Goal: Information Seeking & Learning: Check status

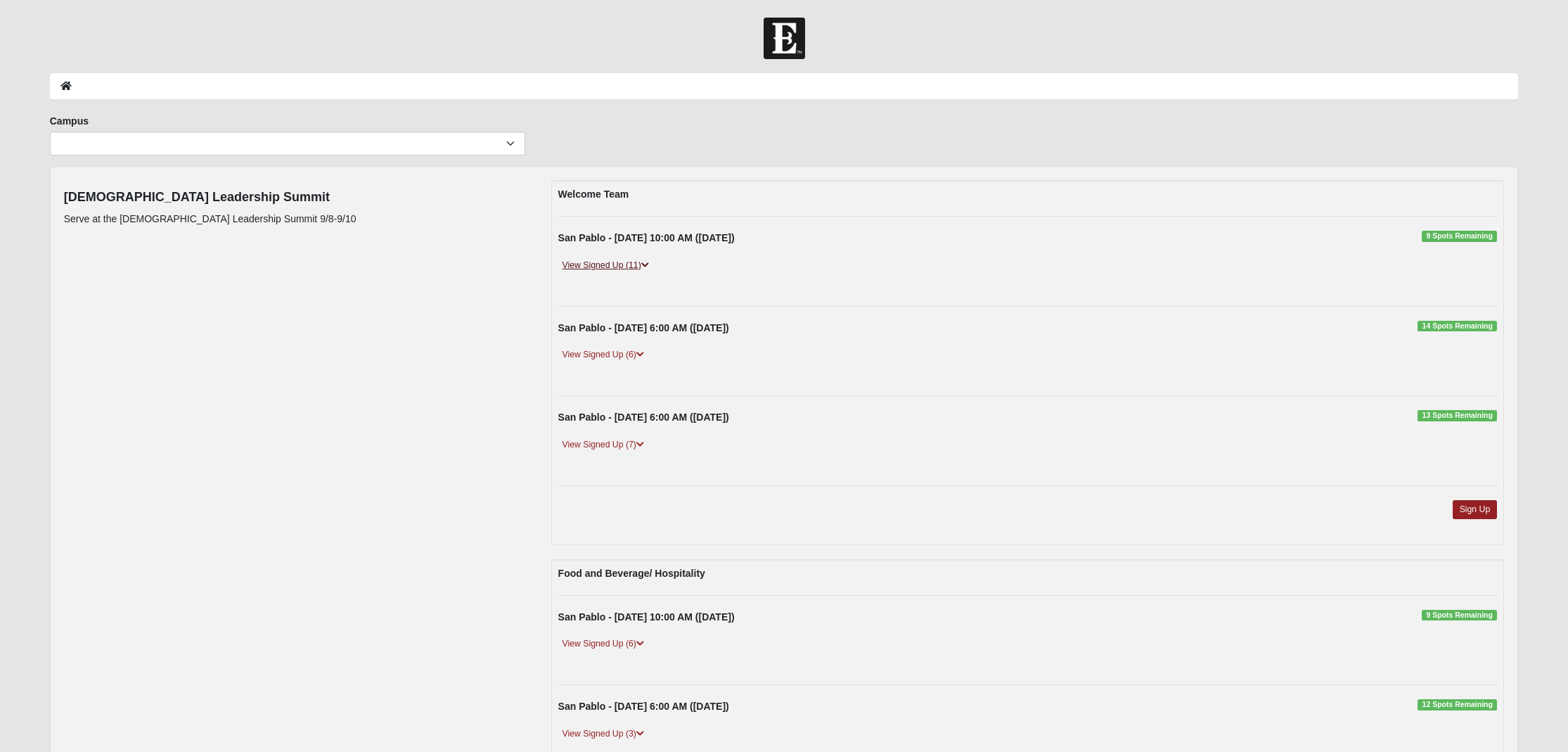
click at [622, 265] on link "View Signed Up (11)" at bounding box center [606, 265] width 95 height 15
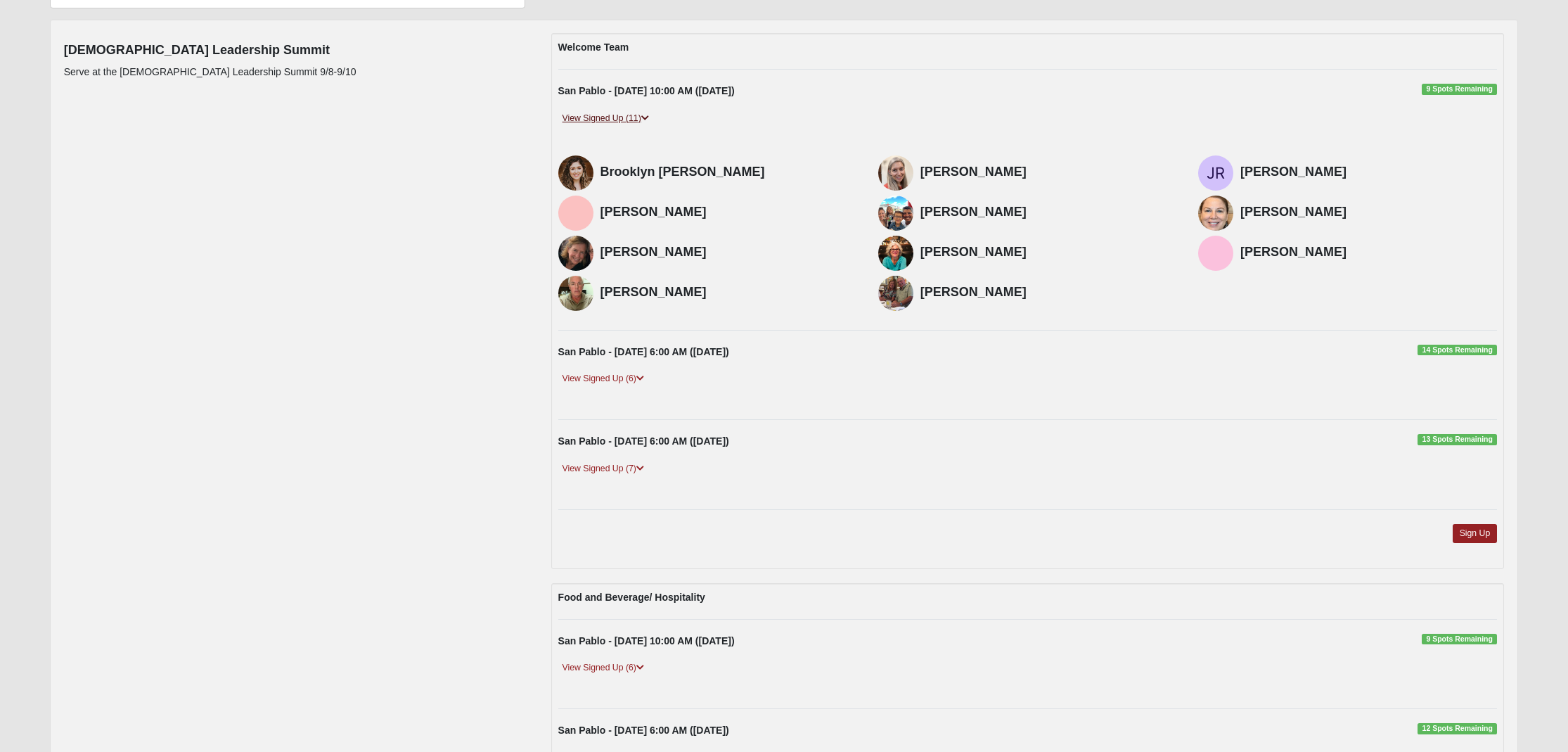
scroll to position [148, 0]
click at [596, 376] on link "View Signed Up (6)" at bounding box center [603, 378] width 90 height 15
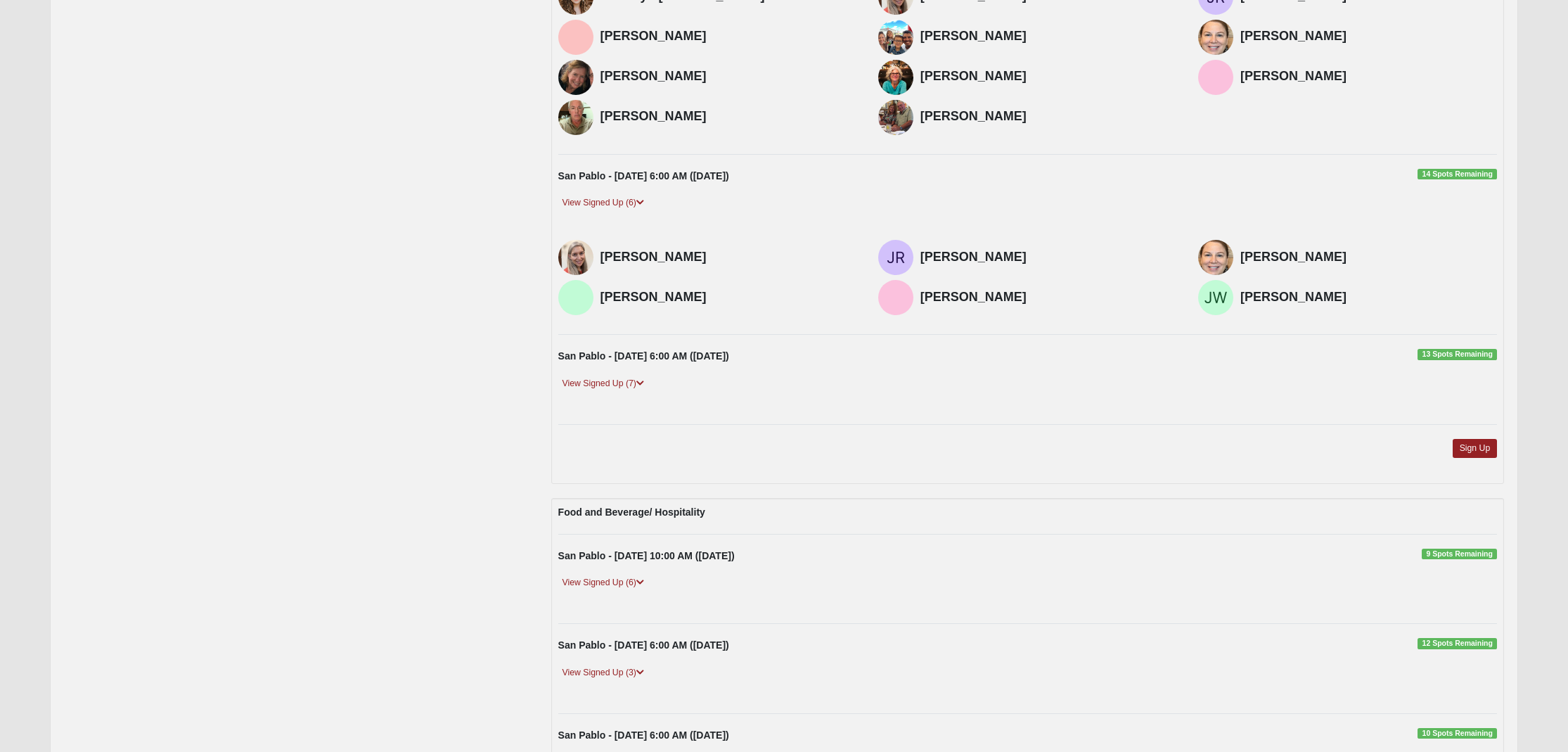
scroll to position [324, 0]
click at [598, 378] on link "View Signed Up (7)" at bounding box center [603, 383] width 90 height 15
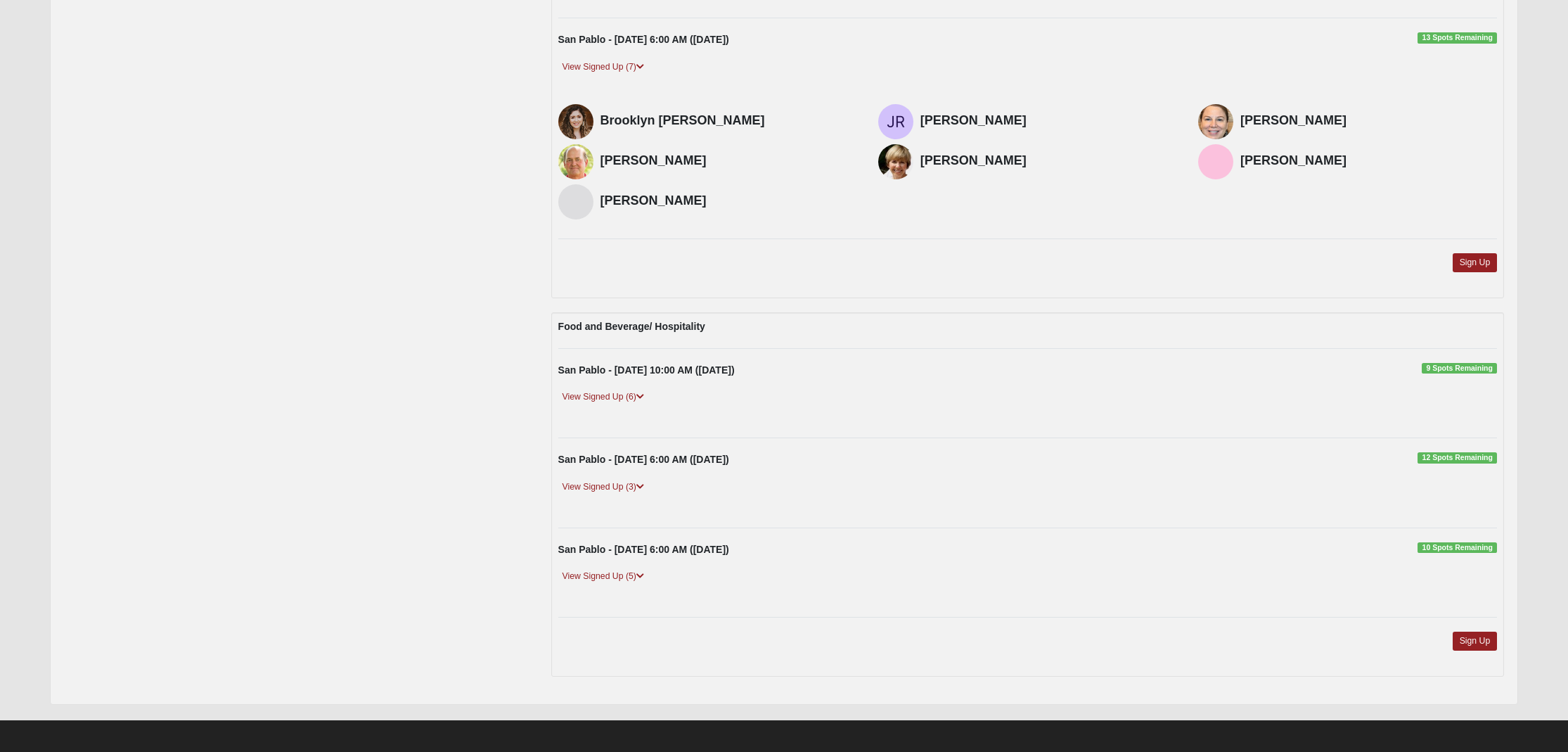
scroll to position [639, 0]
click at [598, 397] on link "View Signed Up (6)" at bounding box center [603, 398] width 90 height 15
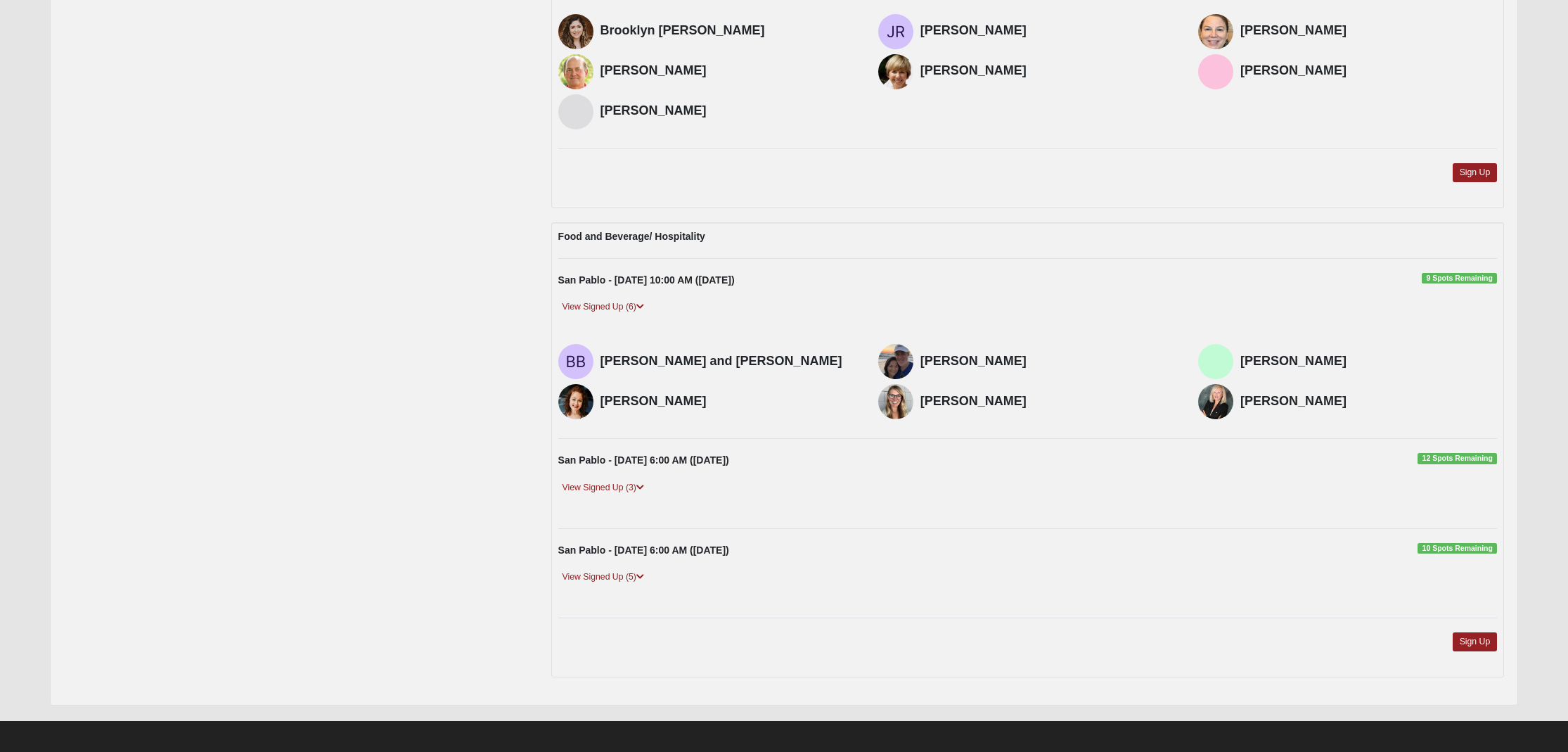
scroll to position [729, 0]
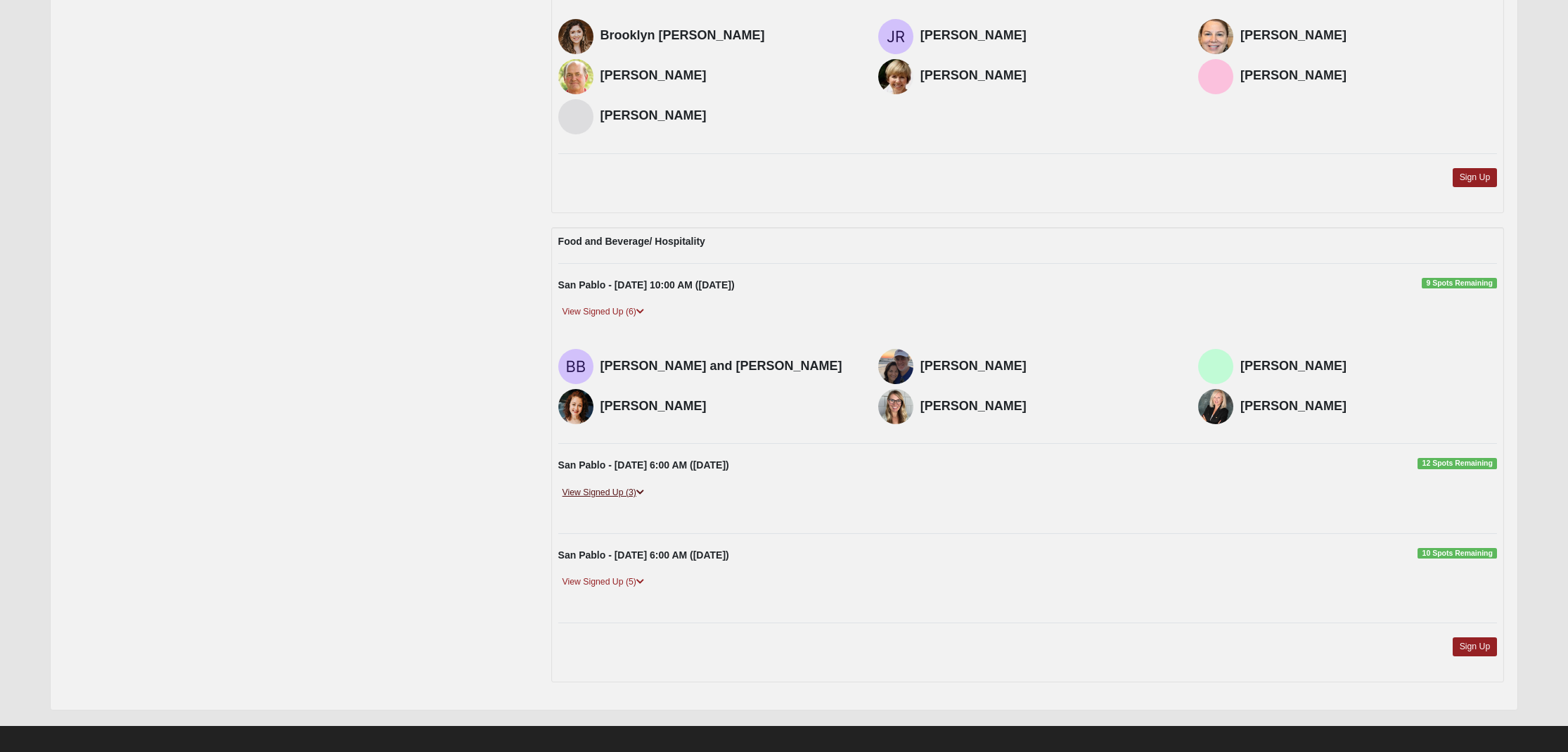
click at [587, 478] on div "San Pablo - 9/9/2025 6:00 AM (9/9/2025) 12 Spots Remaining View Signed Up (3) N…" at bounding box center [1028, 489] width 961 height 62
click at [588, 485] on link "View Signed Up (3)" at bounding box center [603, 491] width 90 height 15
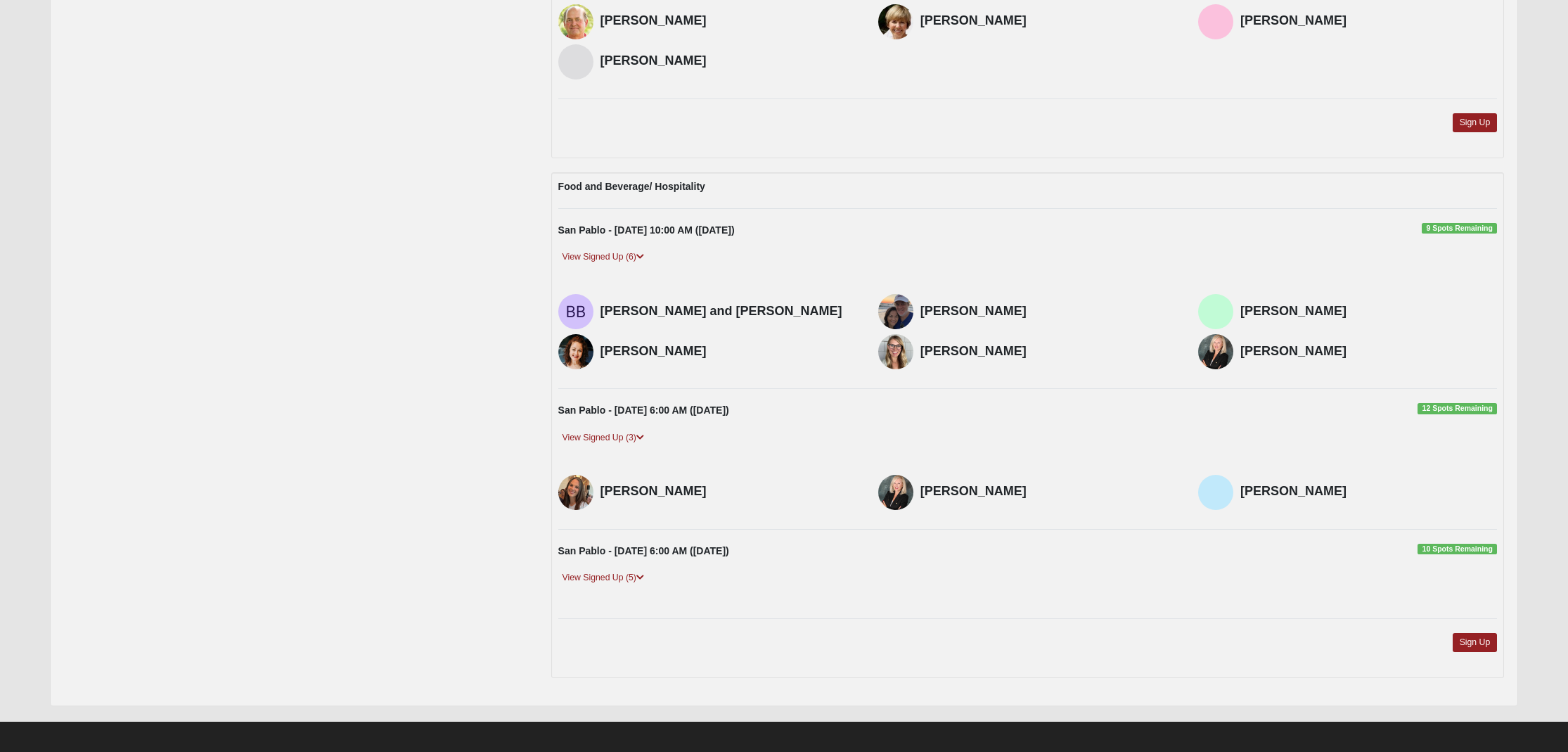
scroll to position [779, 0]
click at [598, 571] on link "View Signed Up (5)" at bounding box center [603, 578] width 90 height 15
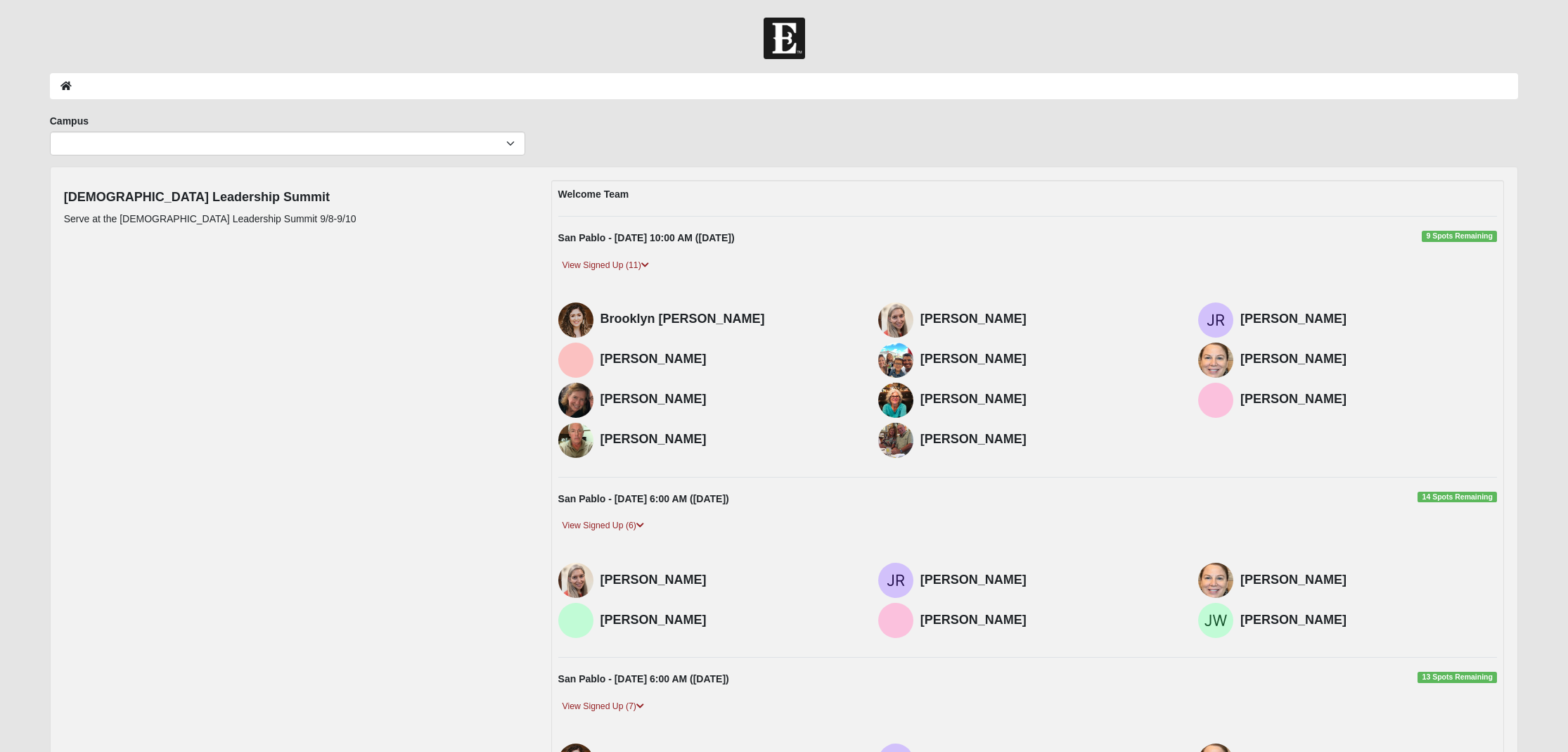
scroll to position [0, 0]
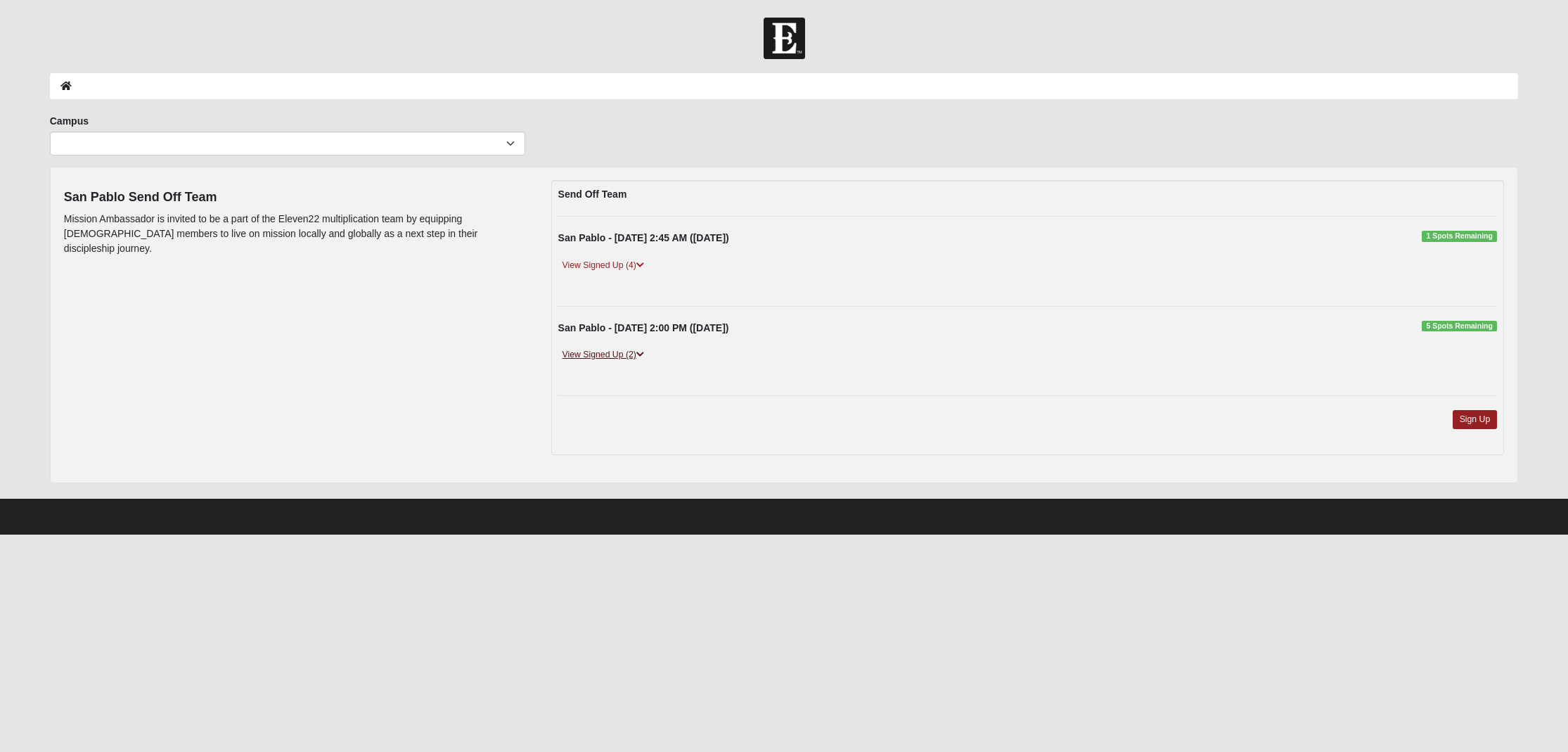
click at [603, 351] on link "View Signed Up (2)" at bounding box center [603, 354] width 90 height 15
